Goal: Understand process/instructions: Learn how to perform a task or action

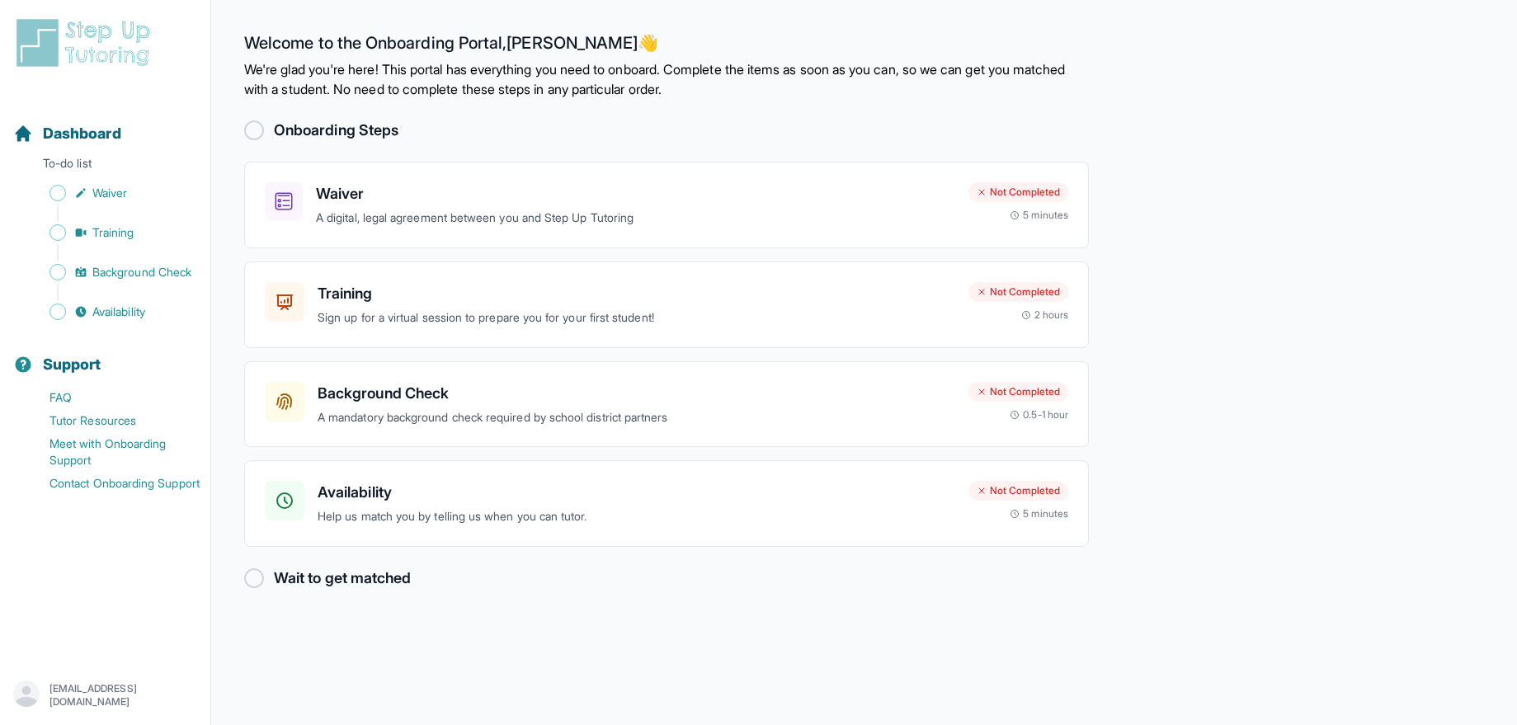
click at [252, 138] on div at bounding box center [254, 130] width 20 height 20
click at [395, 193] on h3 "Waiver" at bounding box center [635, 193] width 639 height 23
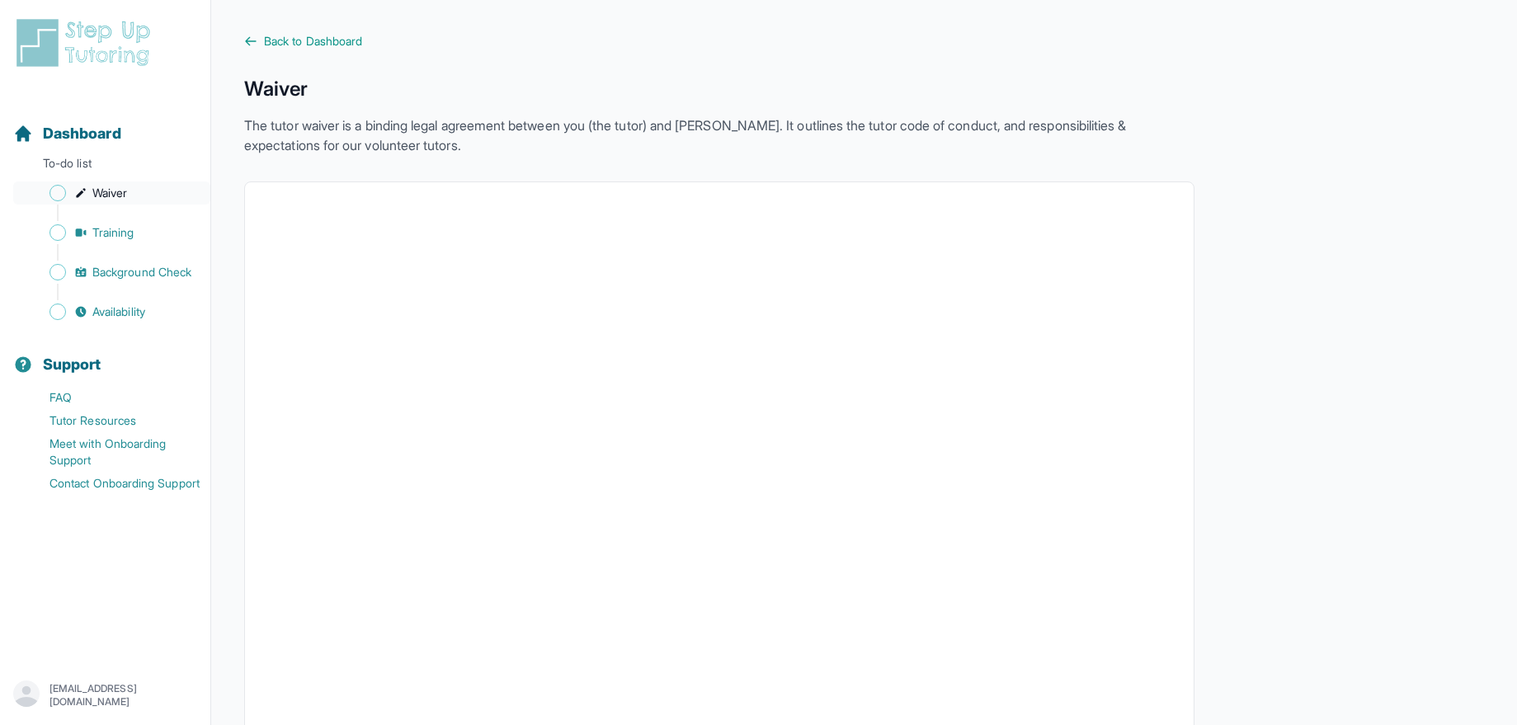
click at [97, 192] on span "Waiver" at bounding box center [109, 193] width 35 height 16
click at [111, 231] on span "Training" at bounding box center [113, 232] width 42 height 16
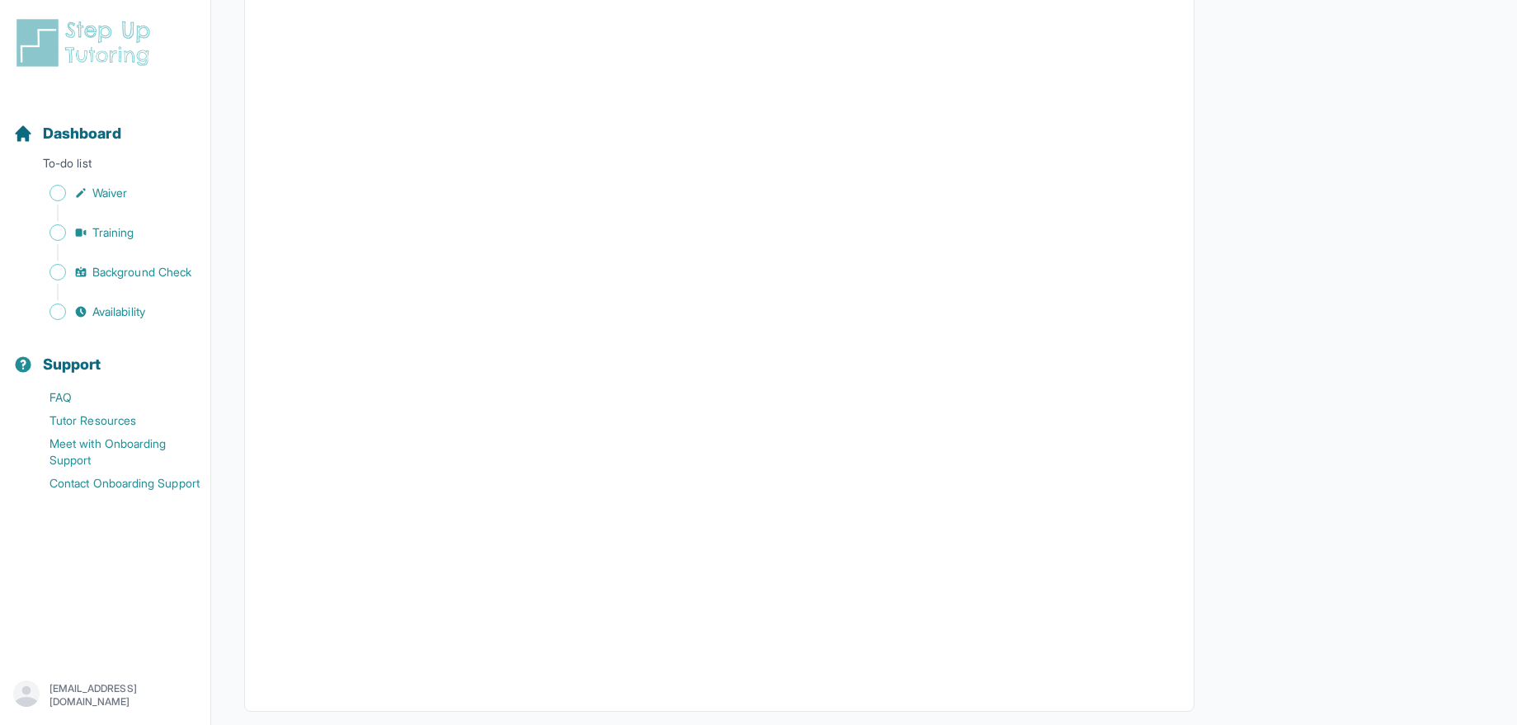
scroll to position [337, 0]
